Goal: Check status: Check status

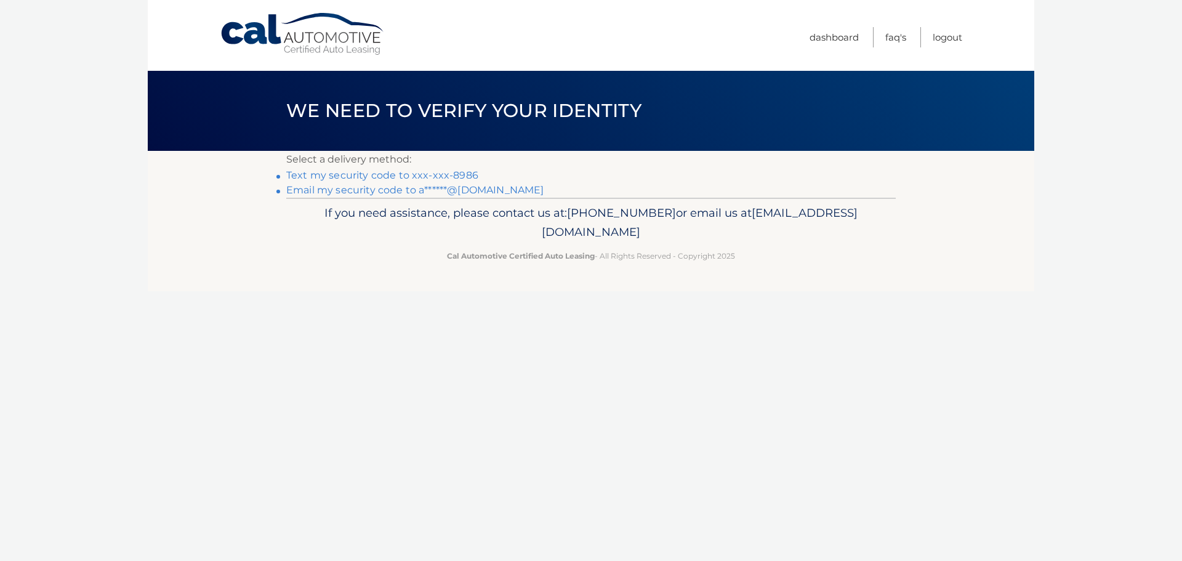
click at [396, 177] on link "Text my security code to xxx-xxx-8986" at bounding box center [382, 175] width 192 height 12
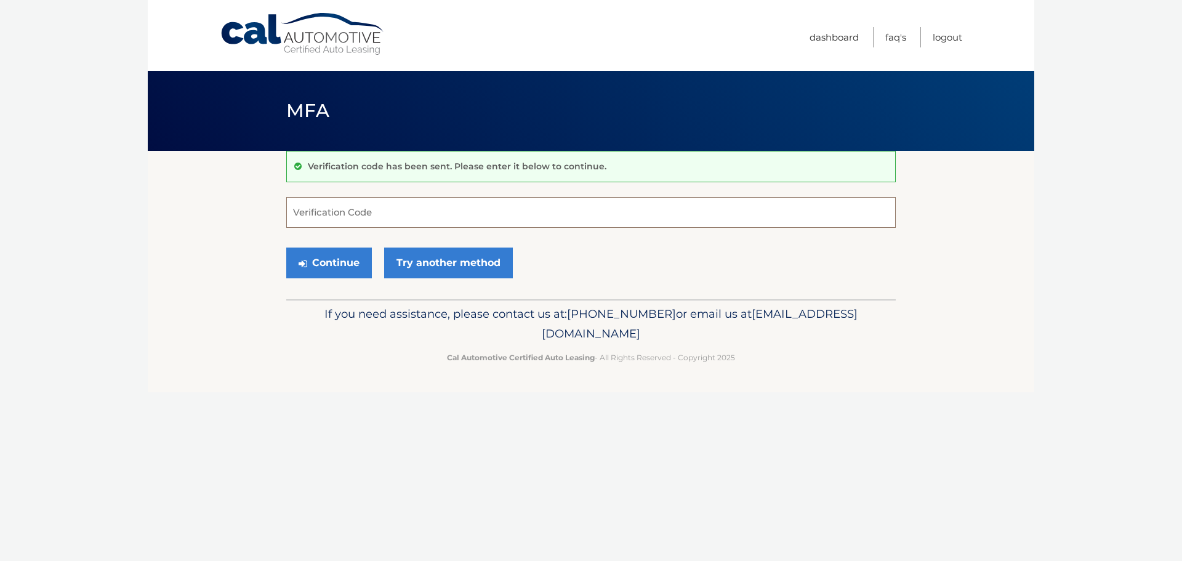
click at [383, 210] on input "Verification Code" at bounding box center [590, 212] width 609 height 31
type input "435555"
click at [358, 271] on button "Continue" at bounding box center [329, 262] width 86 height 31
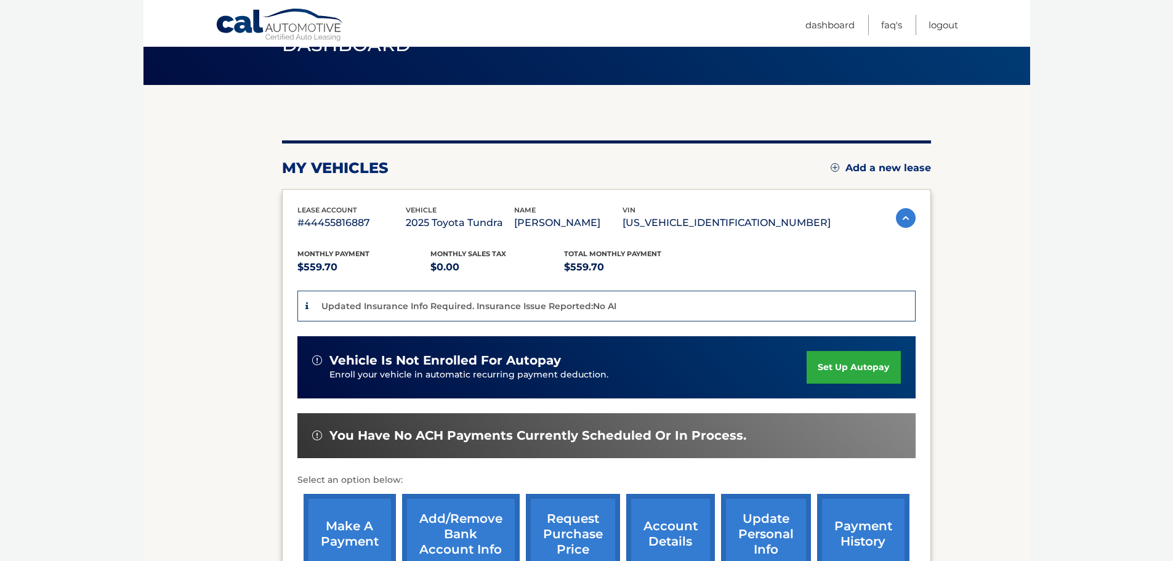
scroll to position [62, 0]
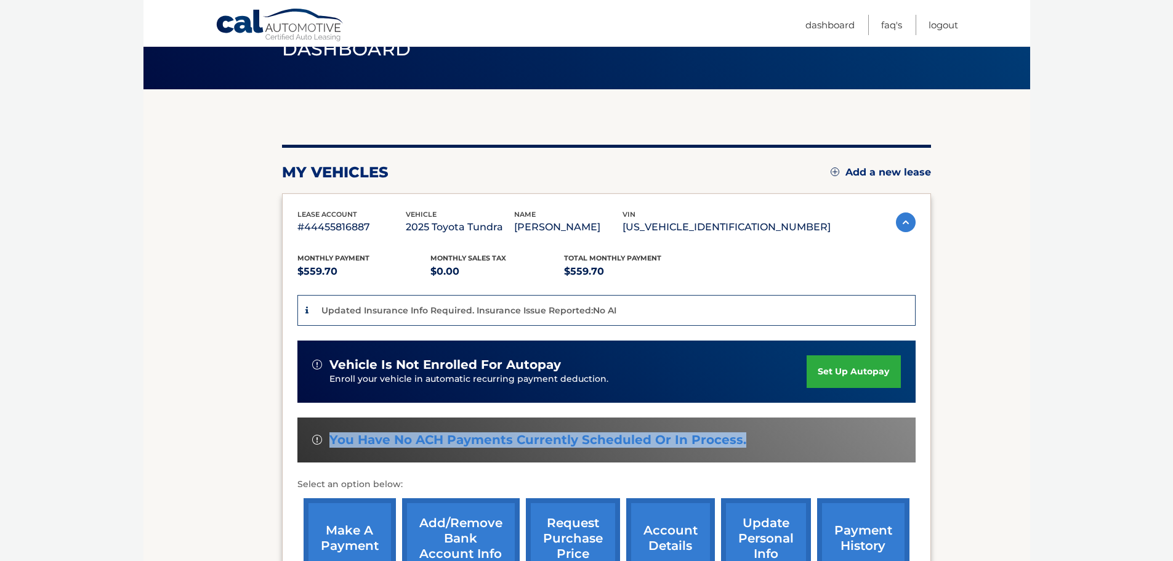
drag, startPoint x: 743, startPoint y: 443, endPoint x: 331, endPoint y: 449, distance: 411.8
click at [331, 449] on div "You have no ACH payments currently scheduled or in process." at bounding box center [606, 439] width 618 height 45
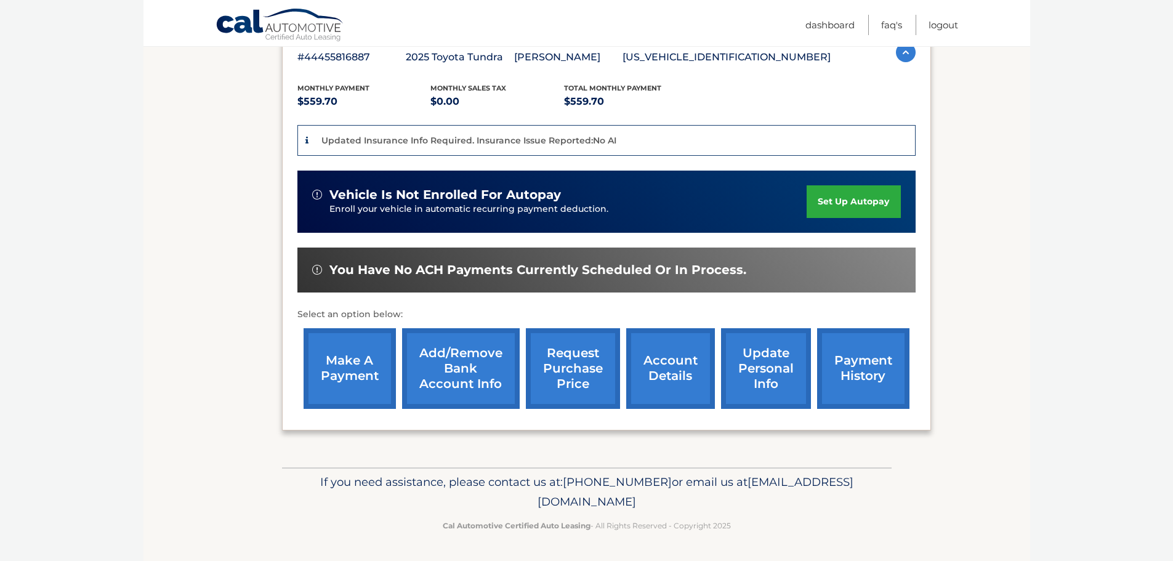
scroll to position [0, 0]
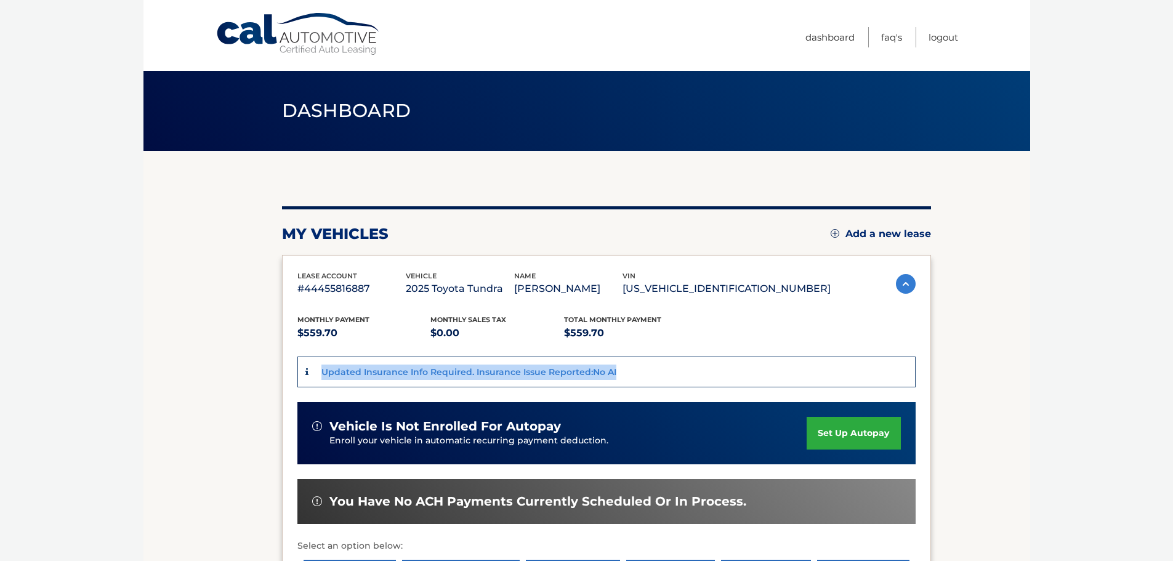
drag, startPoint x: 319, startPoint y: 372, endPoint x: 653, endPoint y: 356, distance: 334.0
click at [653, 356] on div "Updated Insurance Info Required. Insurance Issue Reported:No AI" at bounding box center [606, 371] width 618 height 31
click at [646, 358] on div "Updated Insurance Info Required. Insurance Issue Reported:No AI" at bounding box center [606, 371] width 618 height 31
drag, startPoint x: 639, startPoint y: 368, endPoint x: 299, endPoint y: 380, distance: 340.6
click at [299, 380] on div "Updated Insurance Info Required. Insurance Issue Reported:No AI" at bounding box center [606, 371] width 618 height 31
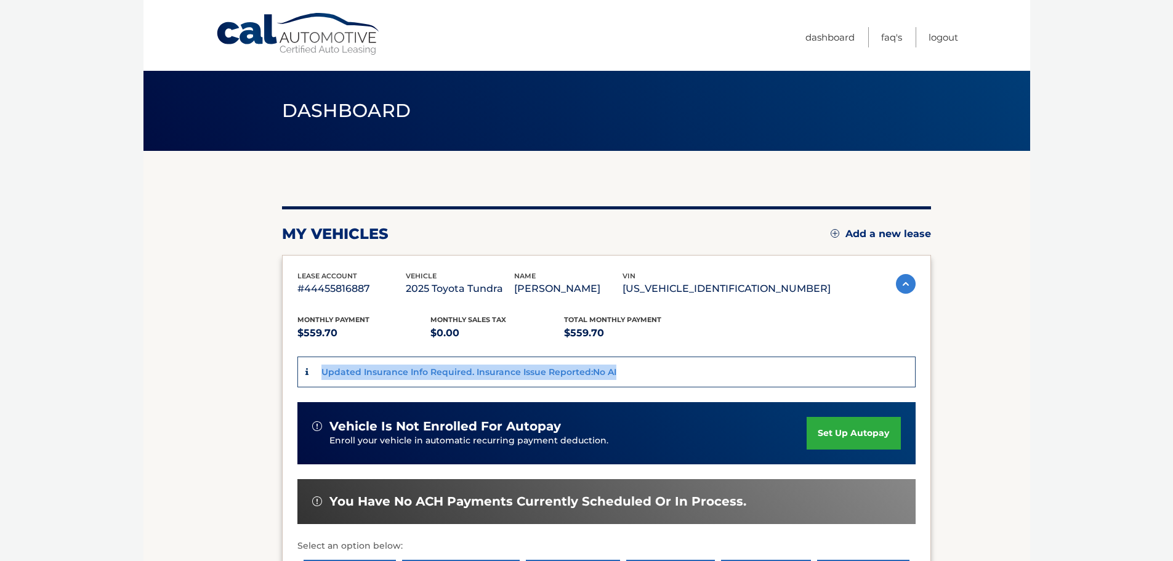
click at [318, 374] on div "Updated Insurance Info Required. Insurance Issue Reported:No AI" at bounding box center [467, 371] width 299 height 15
drag, startPoint x: 394, startPoint y: 371, endPoint x: 643, endPoint y: 370, distance: 249.3
click at [643, 370] on div "Updated Insurance Info Required. Insurance Issue Reported:No AI" at bounding box center [606, 371] width 618 height 31
drag, startPoint x: 626, startPoint y: 373, endPoint x: 338, endPoint y: 379, distance: 288.1
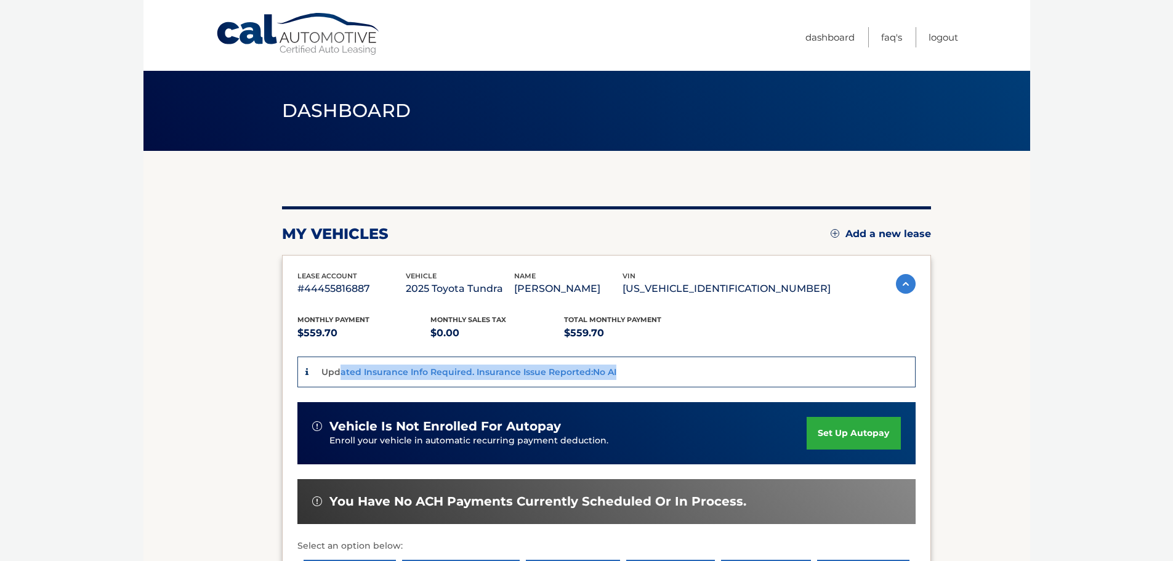
click at [338, 379] on div "Updated Insurance Info Required. Insurance Issue Reported:No AI" at bounding box center [606, 371] width 618 height 31
click at [338, 378] on div "Updated Insurance Info Required. Insurance Issue Reported:No AI" at bounding box center [467, 371] width 299 height 15
